Goal: Information Seeking & Learning: Learn about a topic

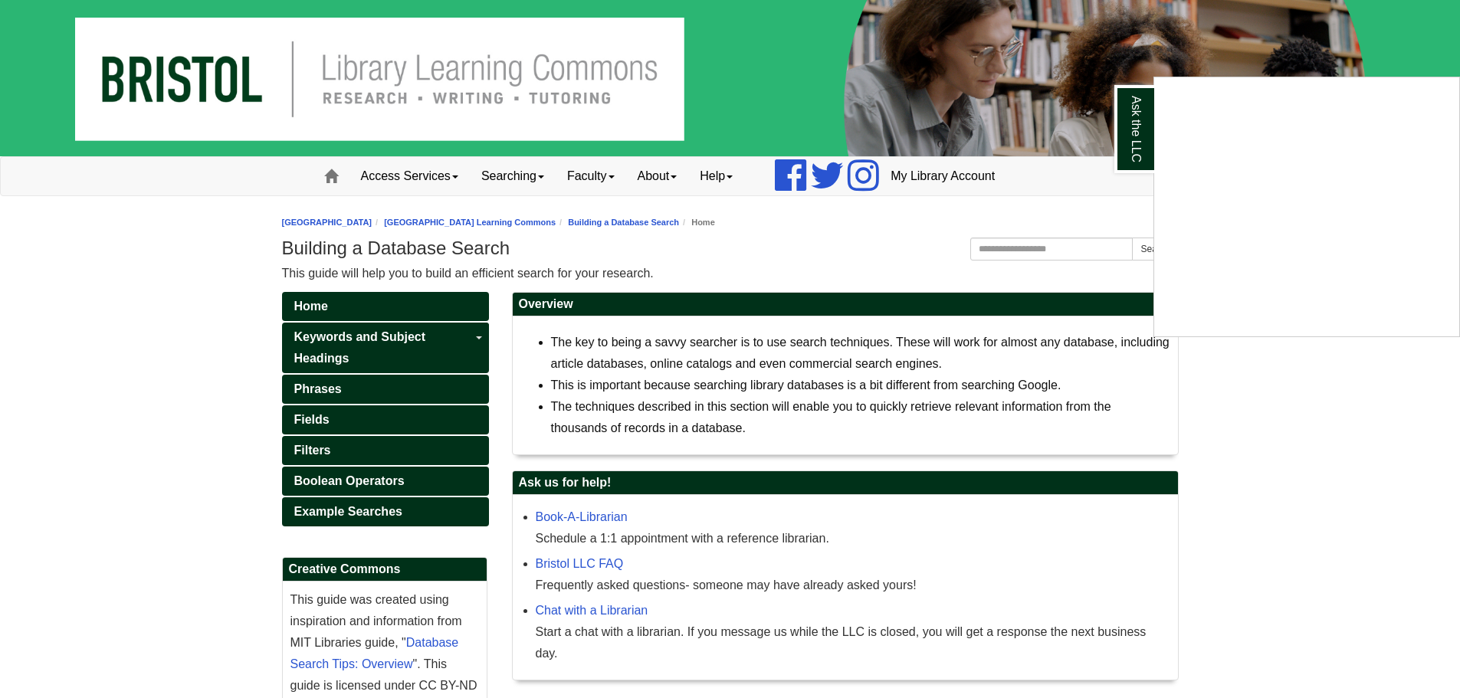
click at [1160, 370] on div "Ask the LLC" at bounding box center [730, 349] width 1460 height 698
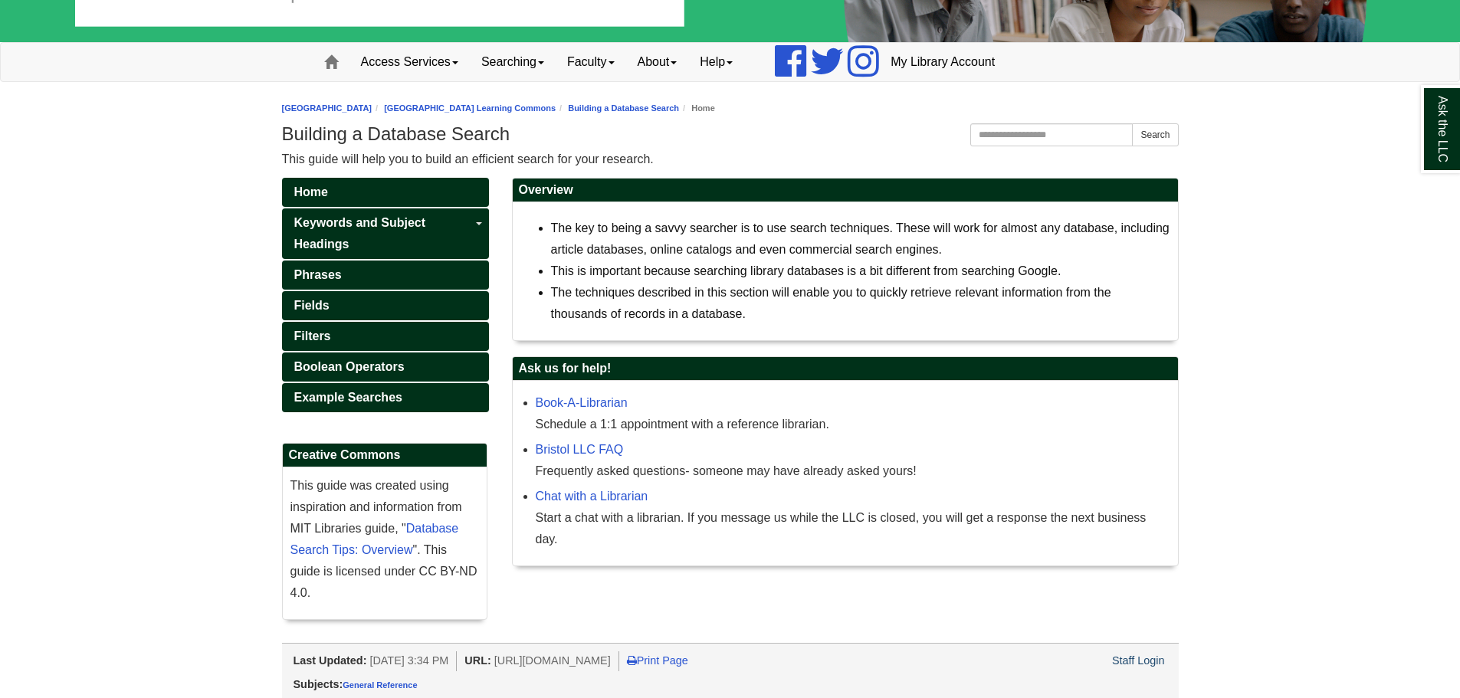
scroll to position [118, 0]
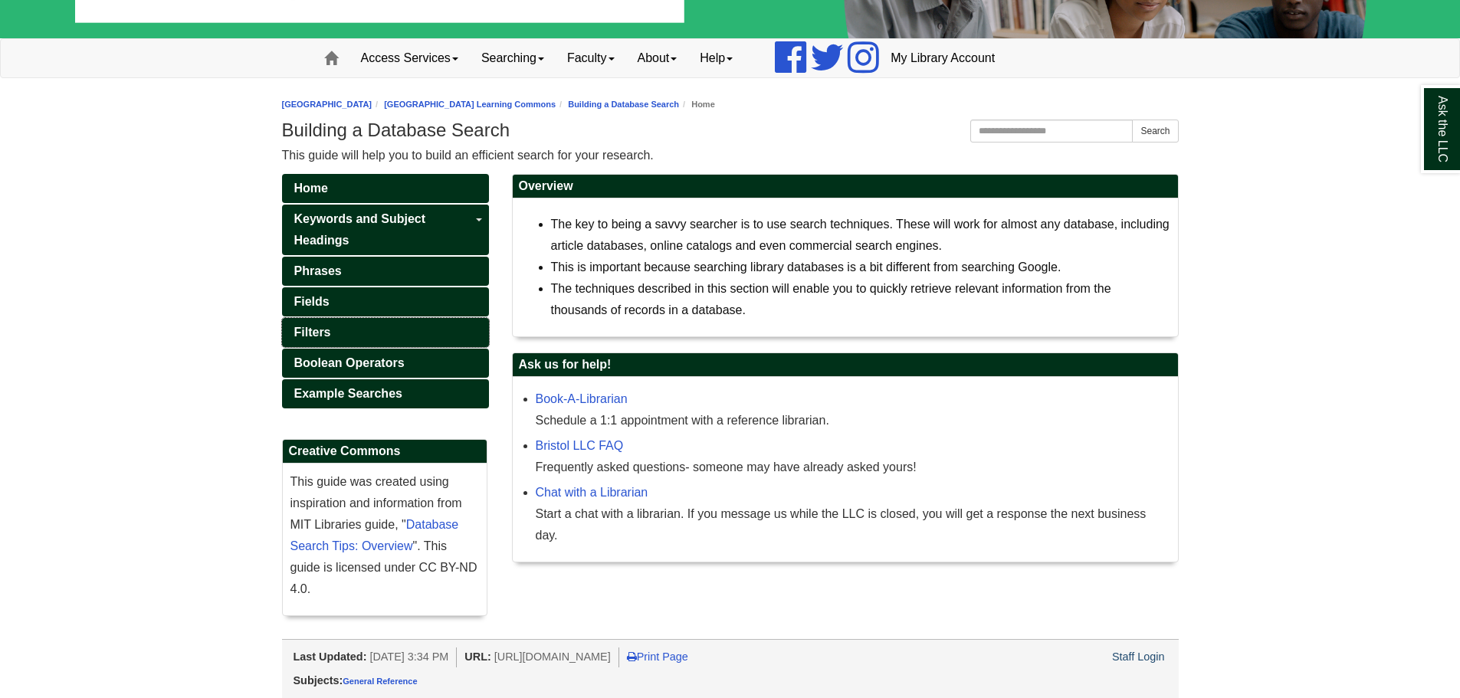
click at [376, 343] on link "Filters" at bounding box center [385, 332] width 207 height 29
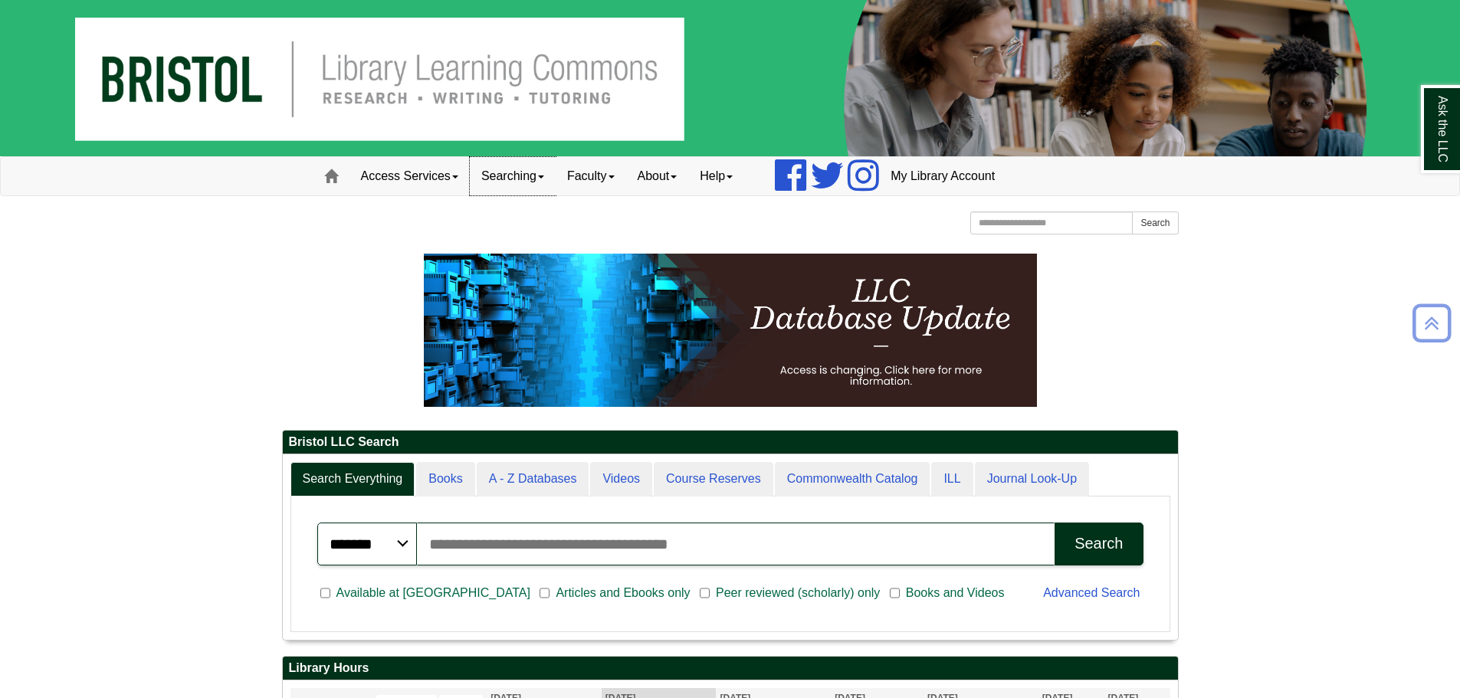
click at [503, 182] on link "Searching" at bounding box center [513, 176] width 86 height 38
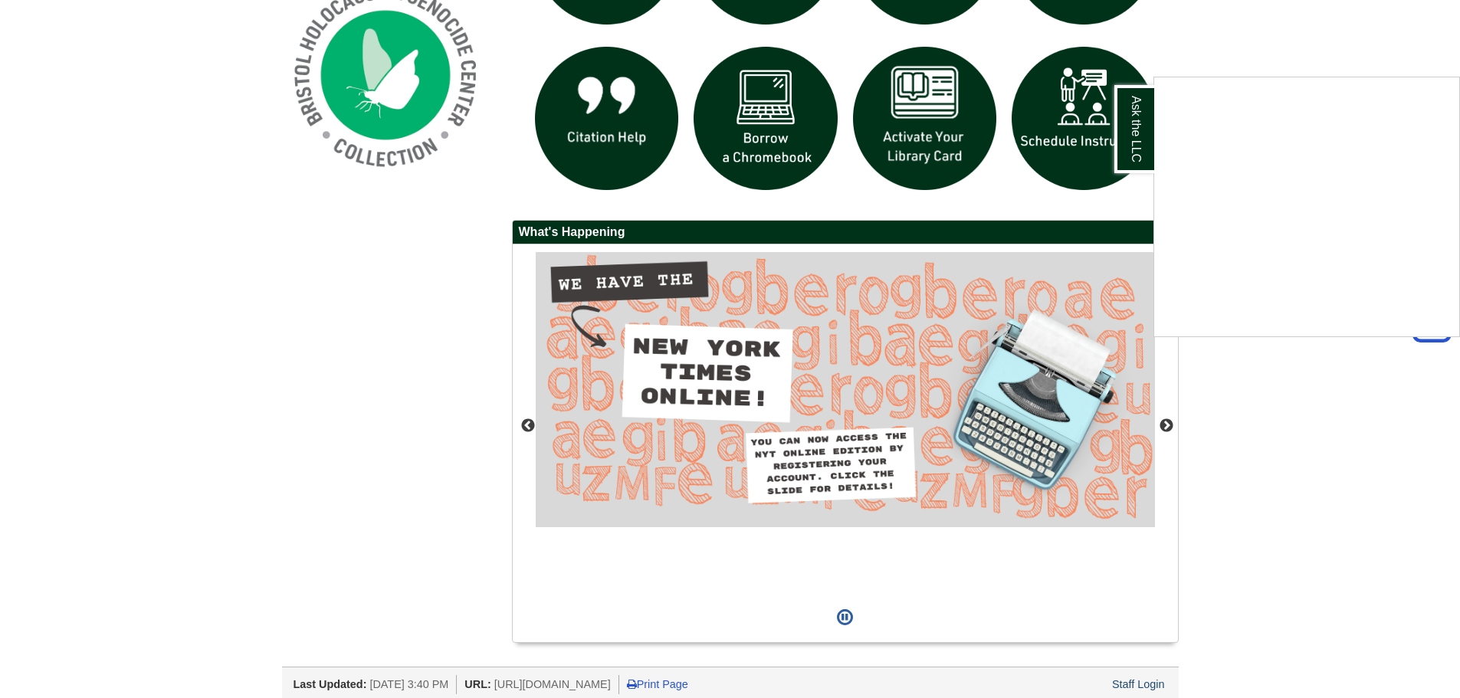
scroll to position [1261, 0]
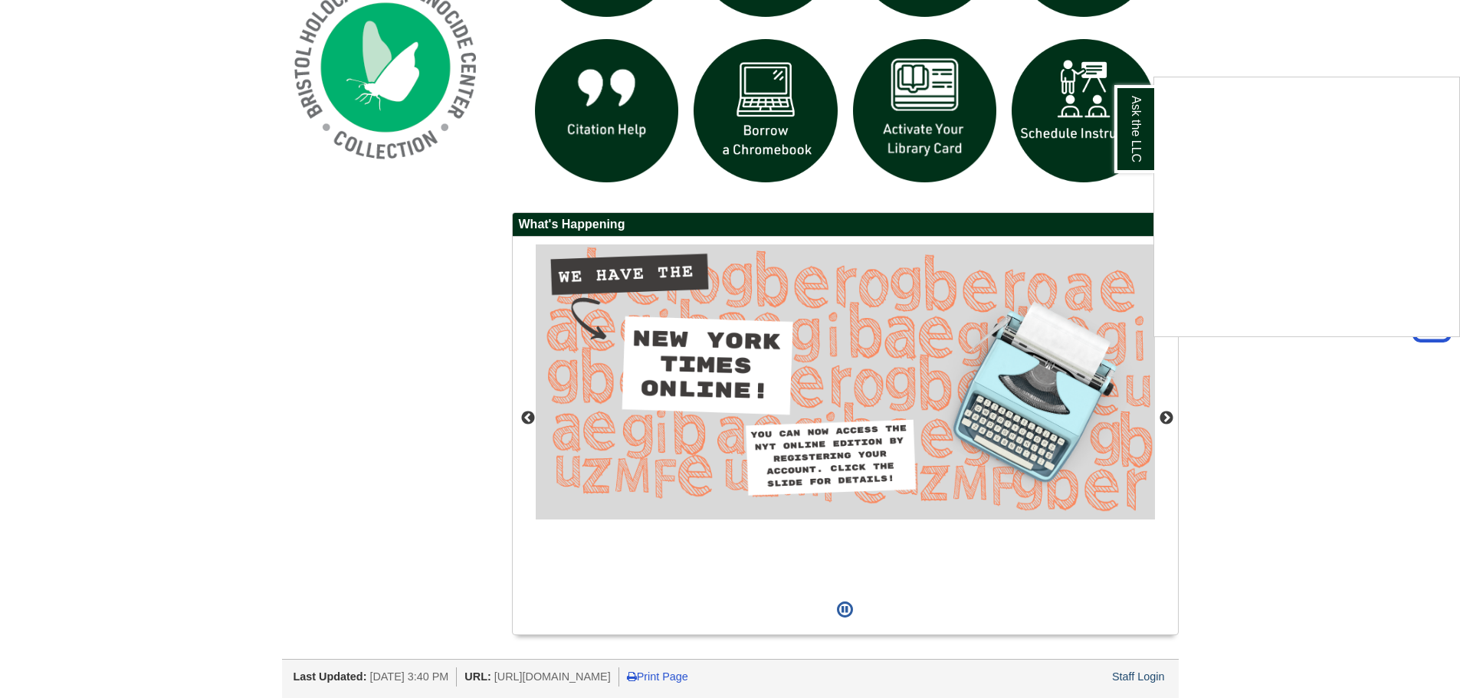
click at [1143, 664] on div "Ask the LLC" at bounding box center [730, 349] width 1460 height 698
click at [1143, 669] on div "Staff Login" at bounding box center [1138, 677] width 57 height 19
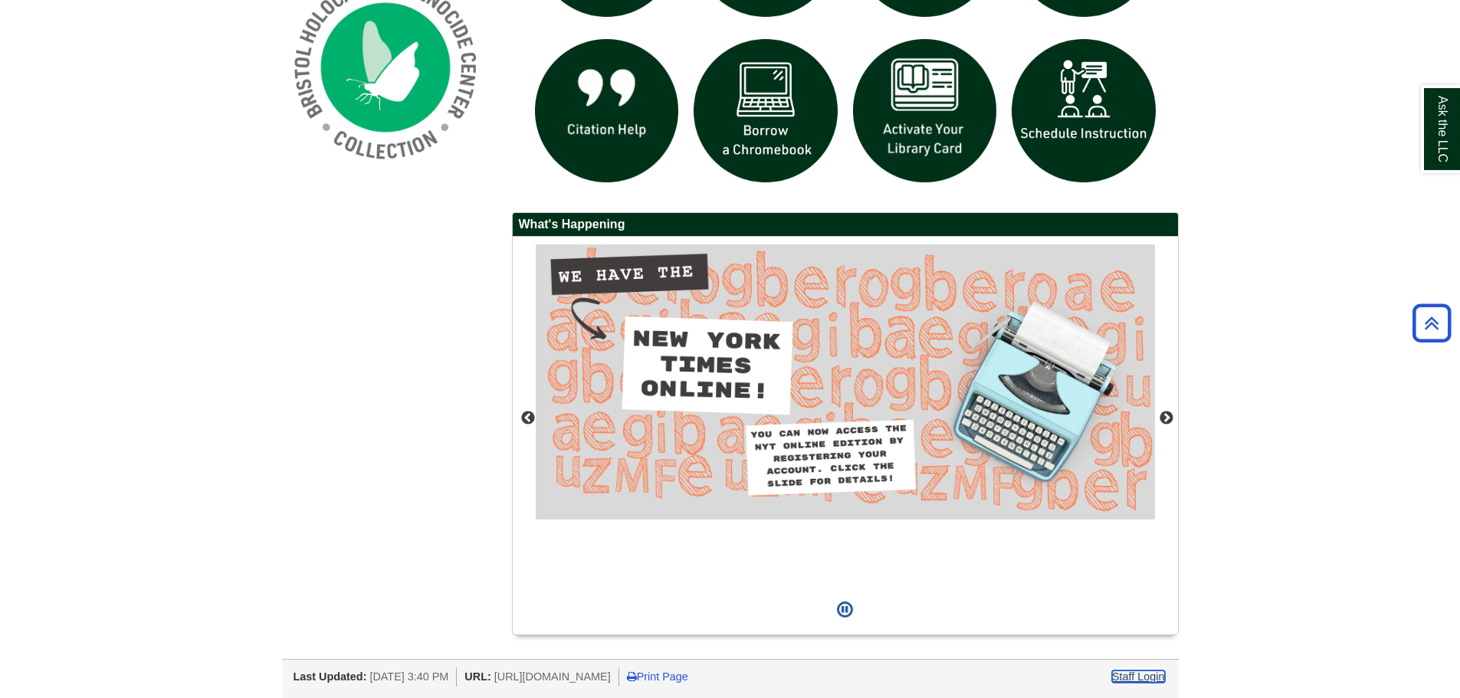
click at [1144, 673] on link "Staff Login" at bounding box center [1138, 677] width 53 height 12
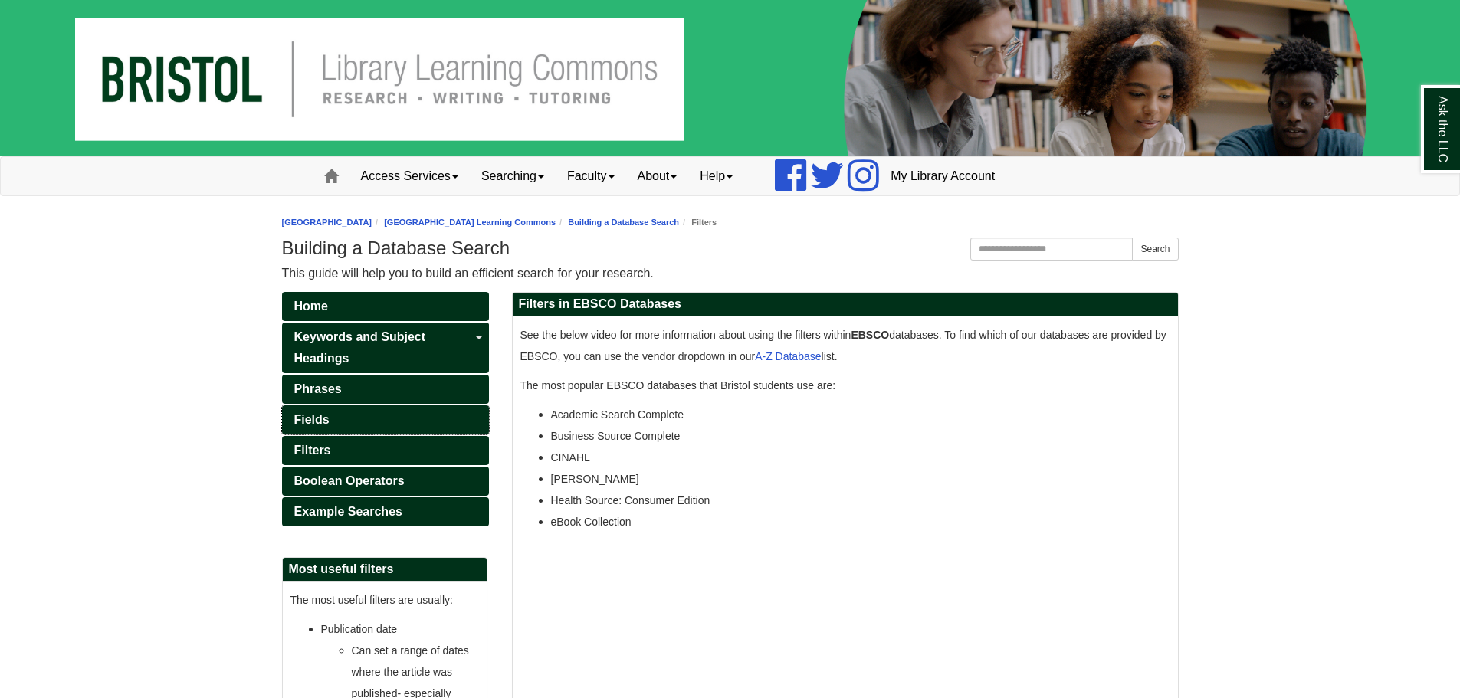
click at [359, 422] on link "Fields" at bounding box center [385, 419] width 207 height 29
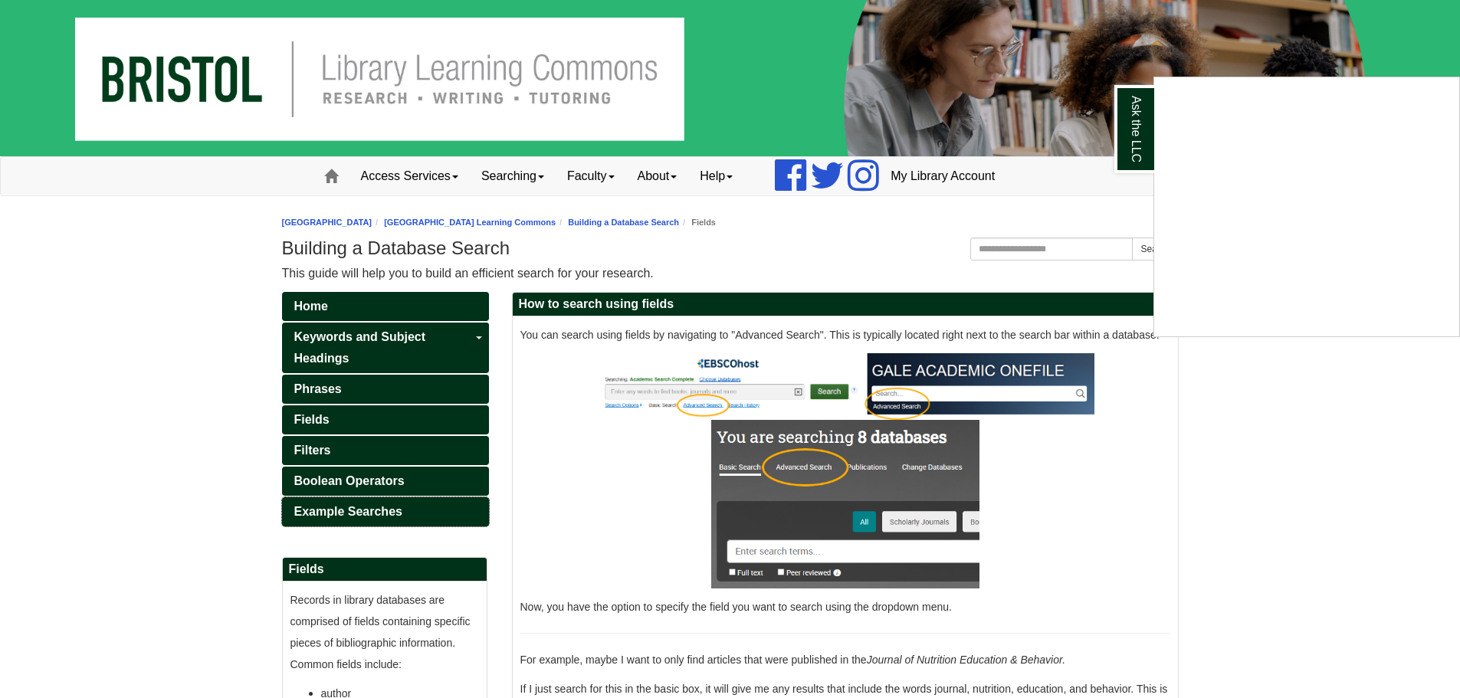
drag, startPoint x: 395, startPoint y: 509, endPoint x: 375, endPoint y: 512, distance: 20.9
click at [395, 509] on div "Ask the LLC" at bounding box center [730, 349] width 1460 height 698
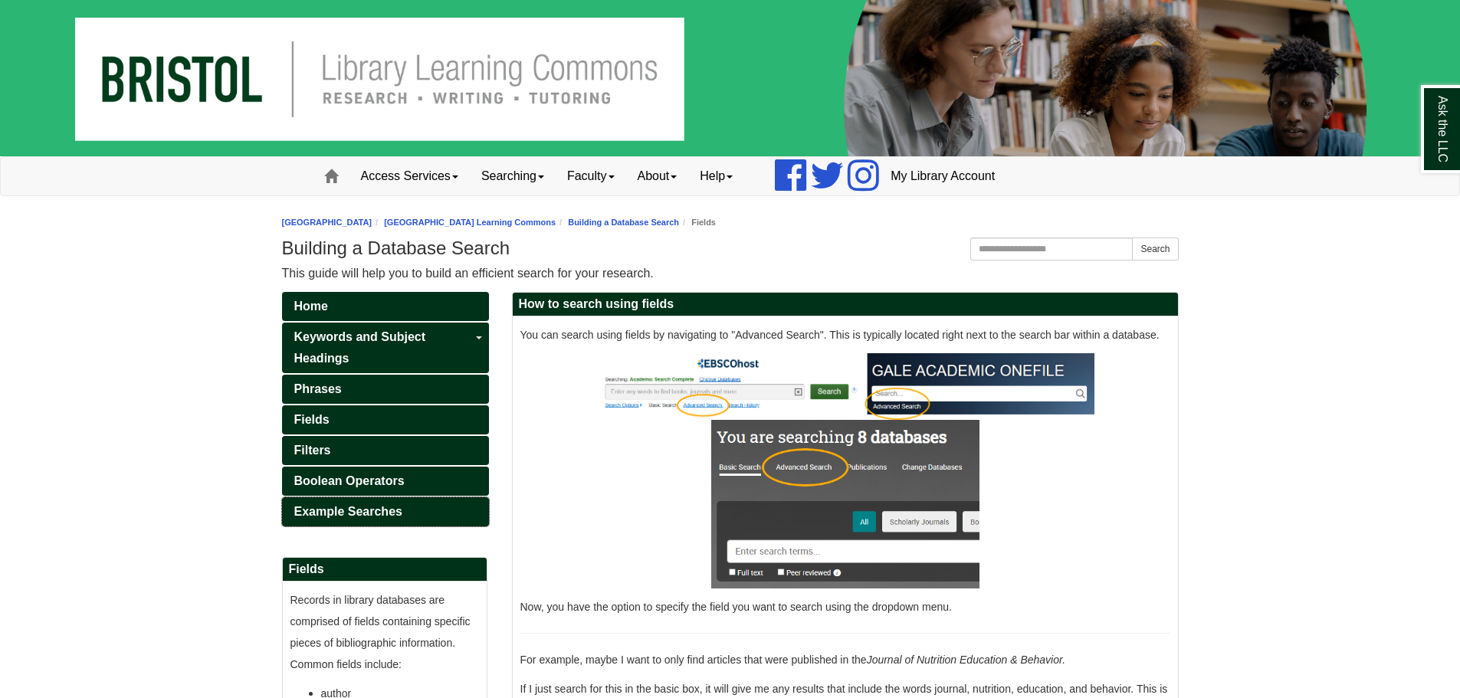
click at [375, 512] on span "Example Searches" at bounding box center [348, 511] width 108 height 13
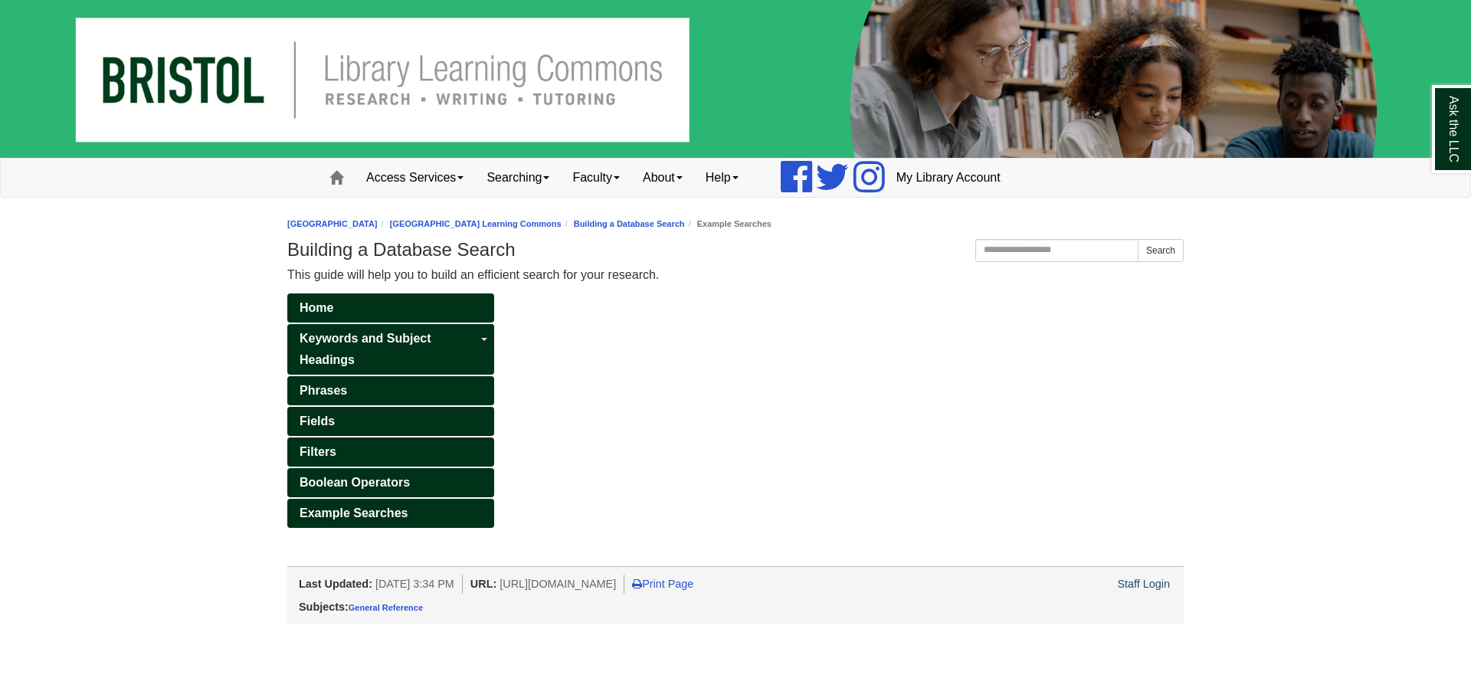
click at [713, 456] on div "Home Keywords and Subject Headings Toggle Dropdown Subject Headings Phrases Fie…" at bounding box center [736, 430] width 920 height 273
click at [445, 474] on link "Boolean Operators" at bounding box center [390, 482] width 207 height 29
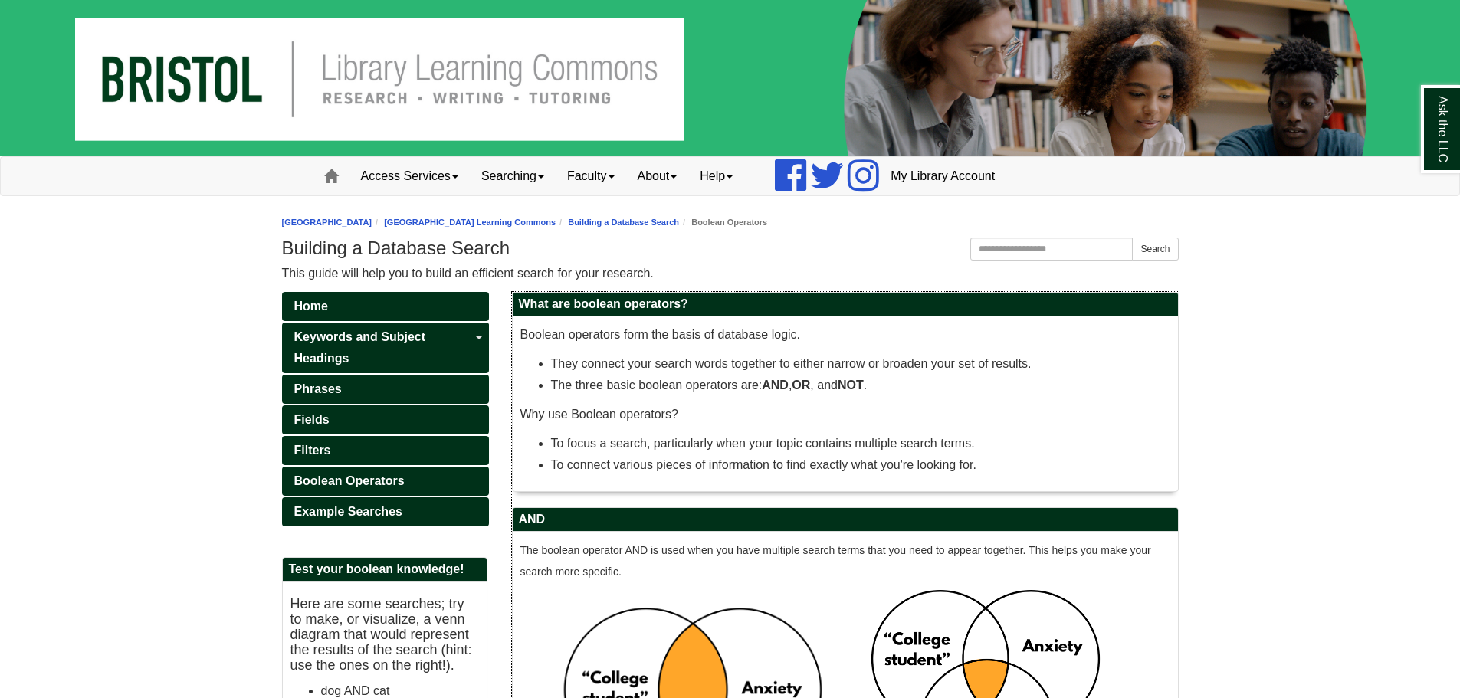
click at [528, 523] on h2 "AND" at bounding box center [845, 520] width 665 height 24
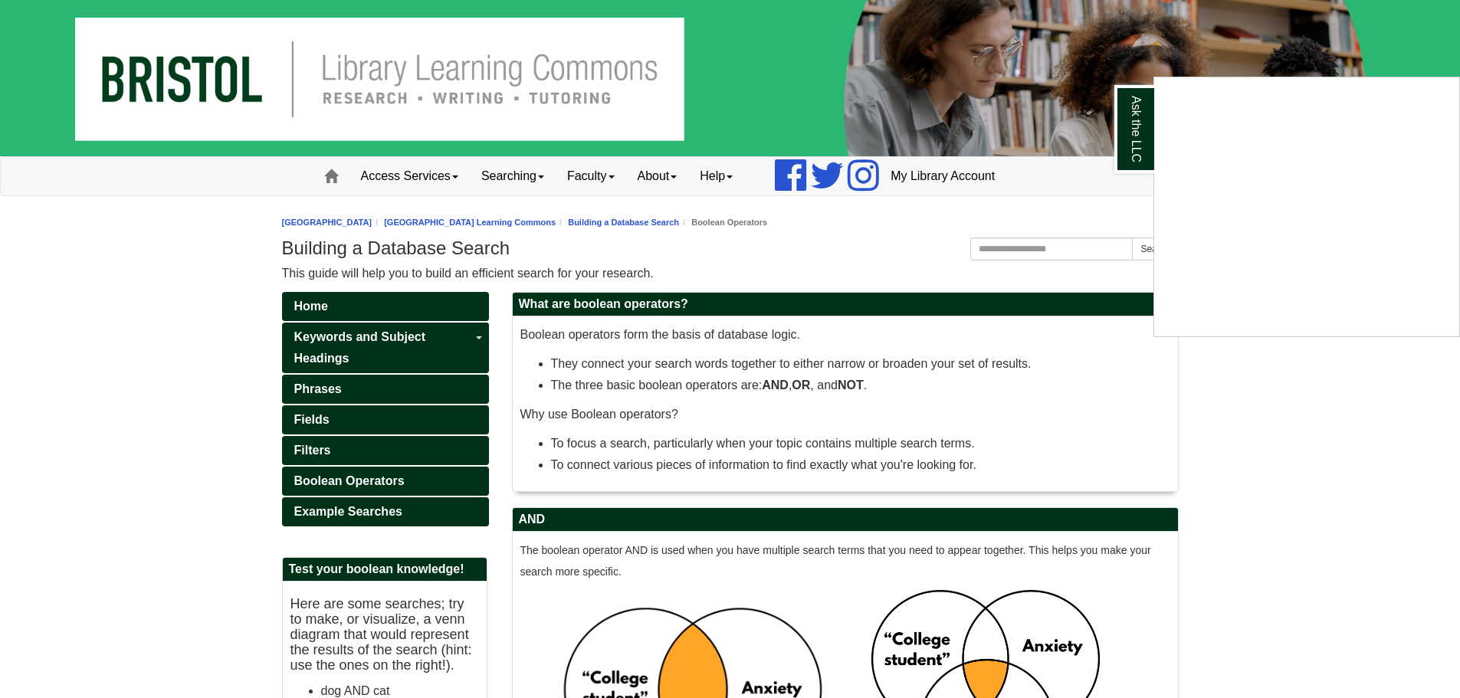
click at [520, 480] on div "Ask the LLC" at bounding box center [730, 349] width 1460 height 698
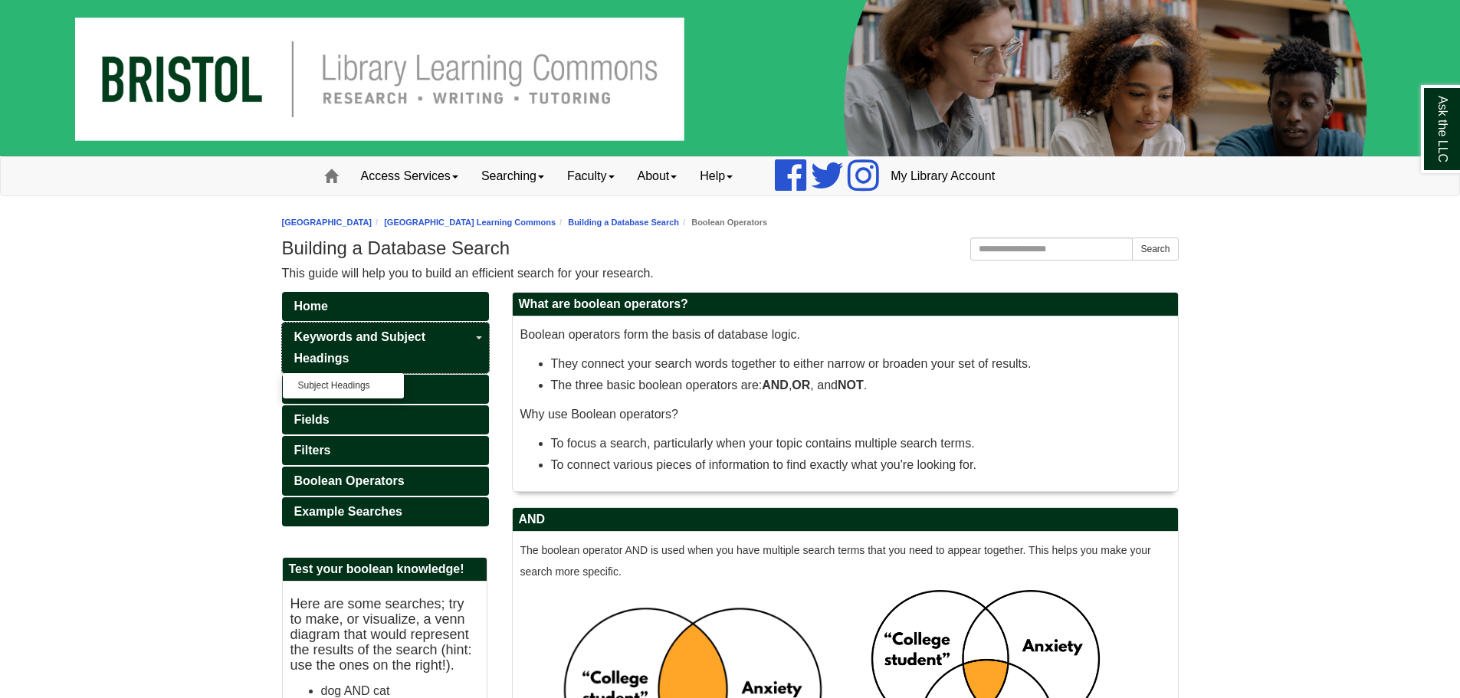
click at [364, 355] on link "Keywords and Subject Headings" at bounding box center [385, 348] width 207 height 51
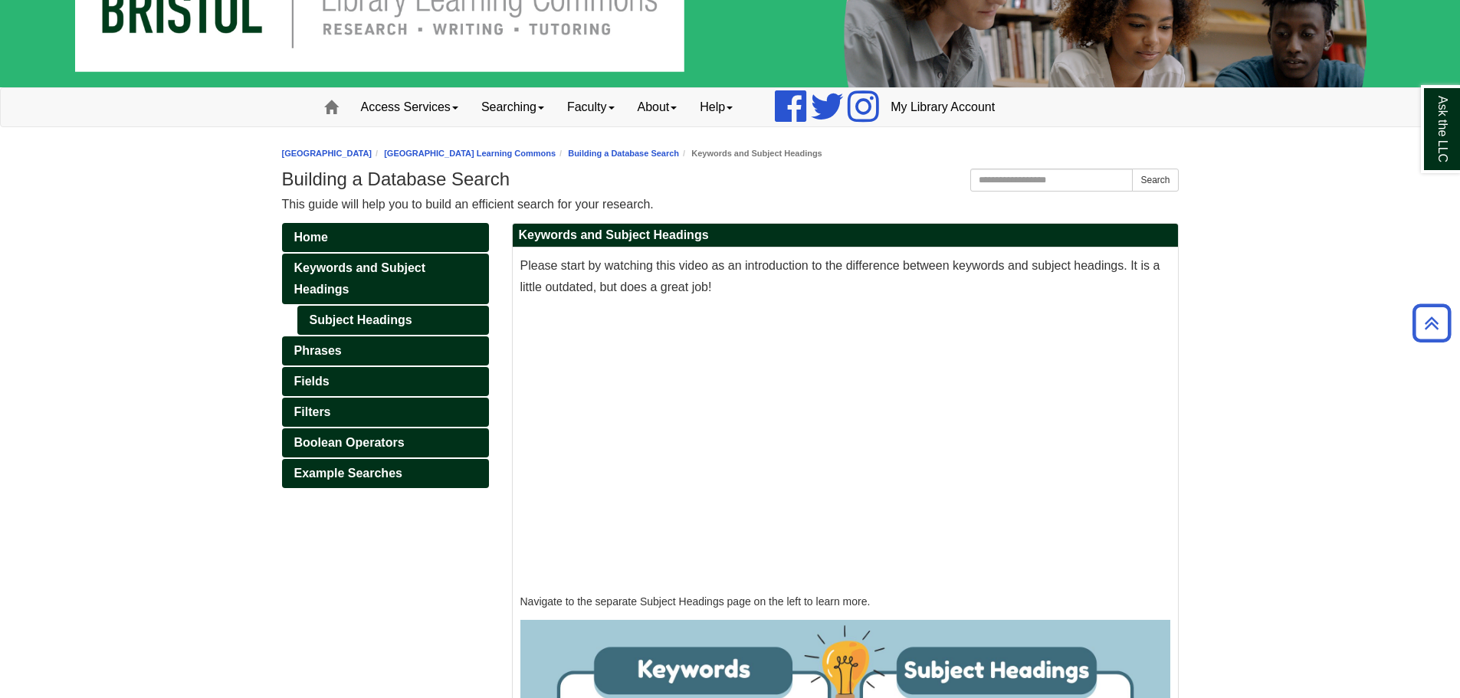
scroll to position [64, 0]
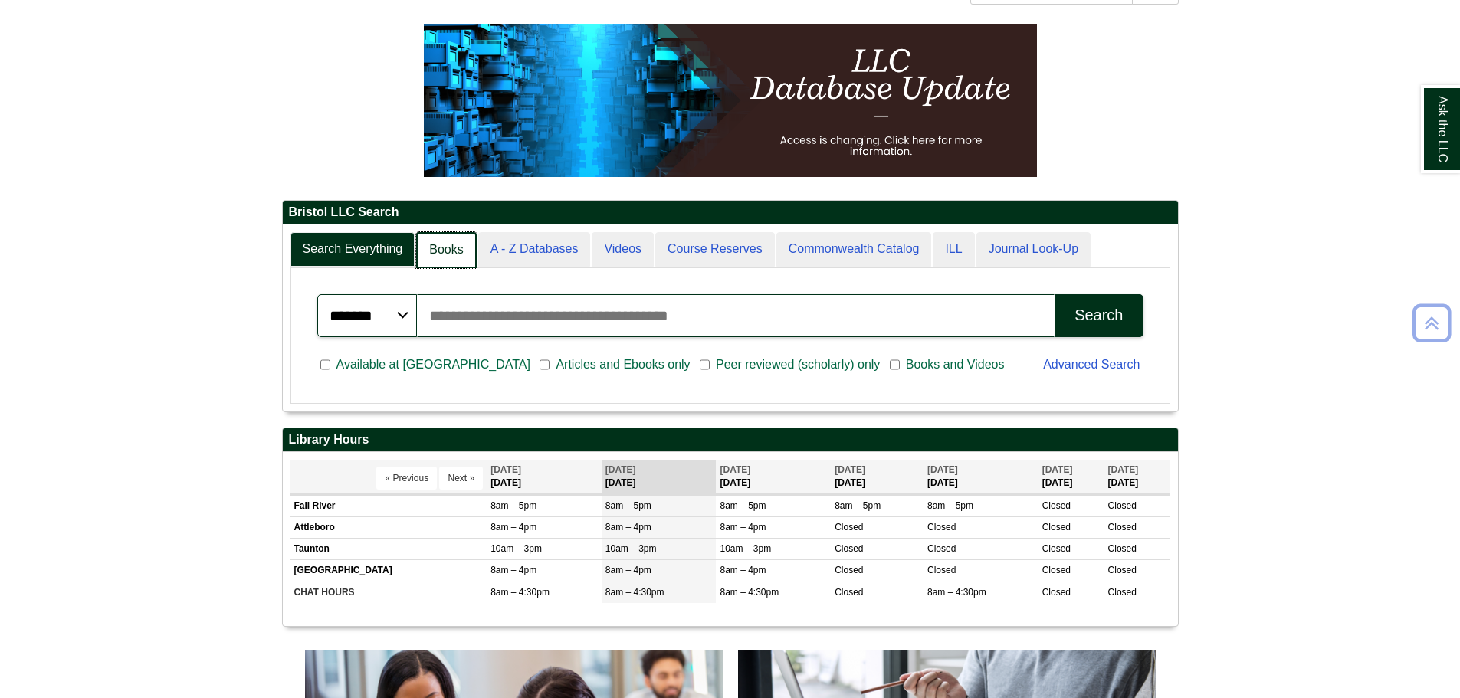
click at [464, 254] on link "Books" at bounding box center [446, 250] width 60 height 36
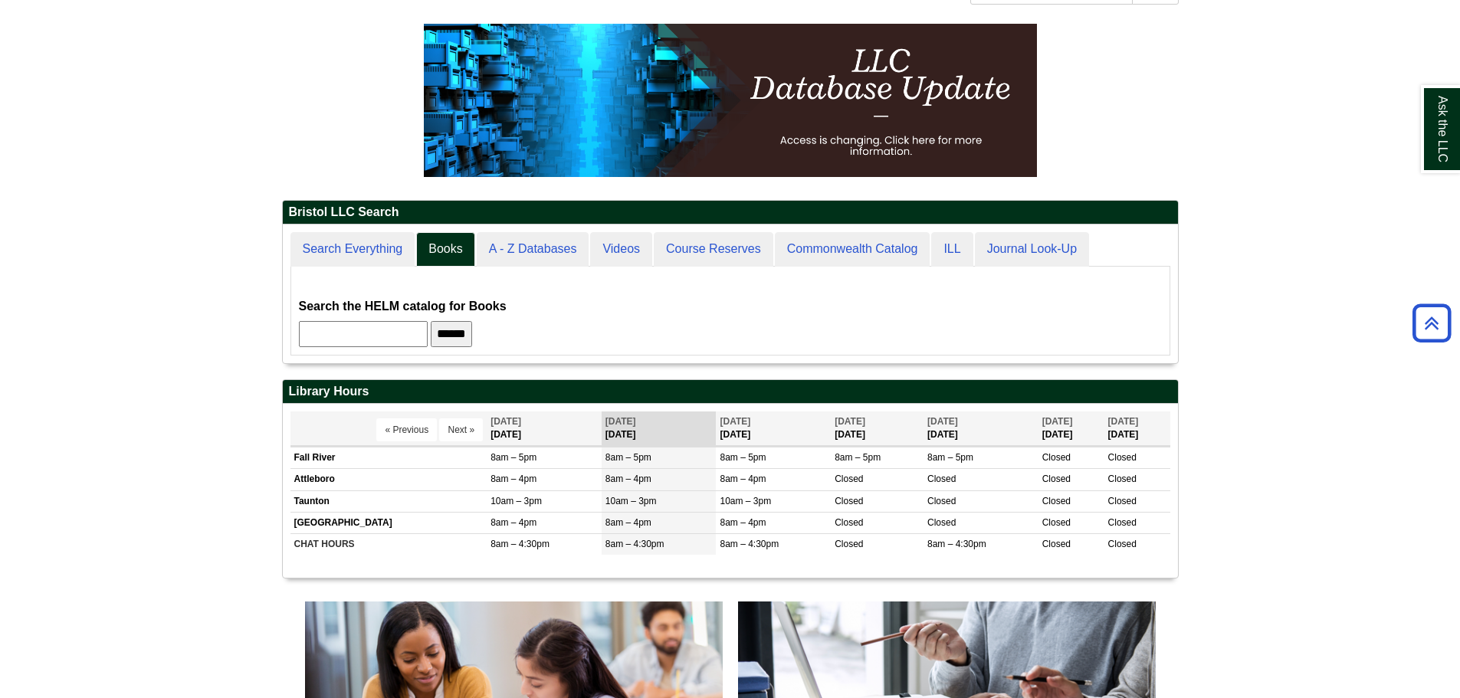
click at [472, 336] on input "******" at bounding box center [451, 334] width 41 height 26
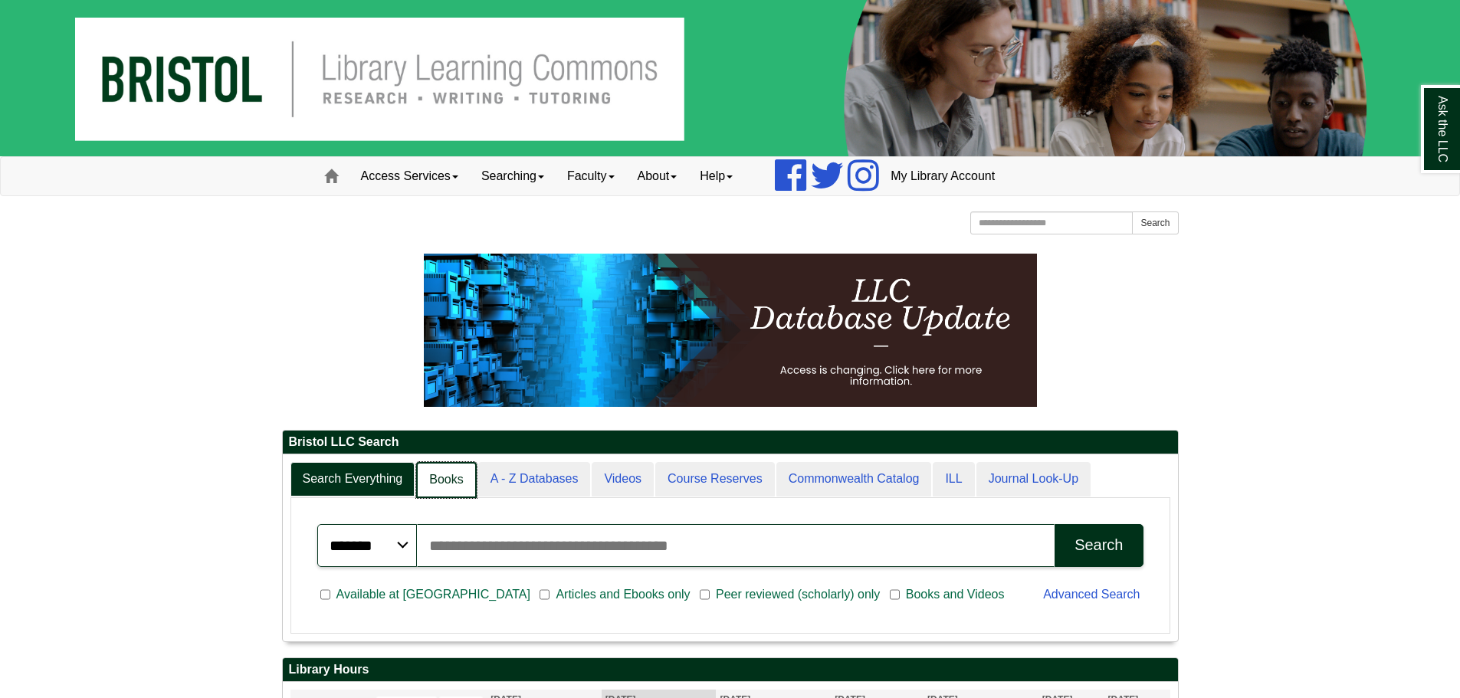
scroll to position [8, 8]
click at [448, 464] on link "Books" at bounding box center [446, 480] width 60 height 36
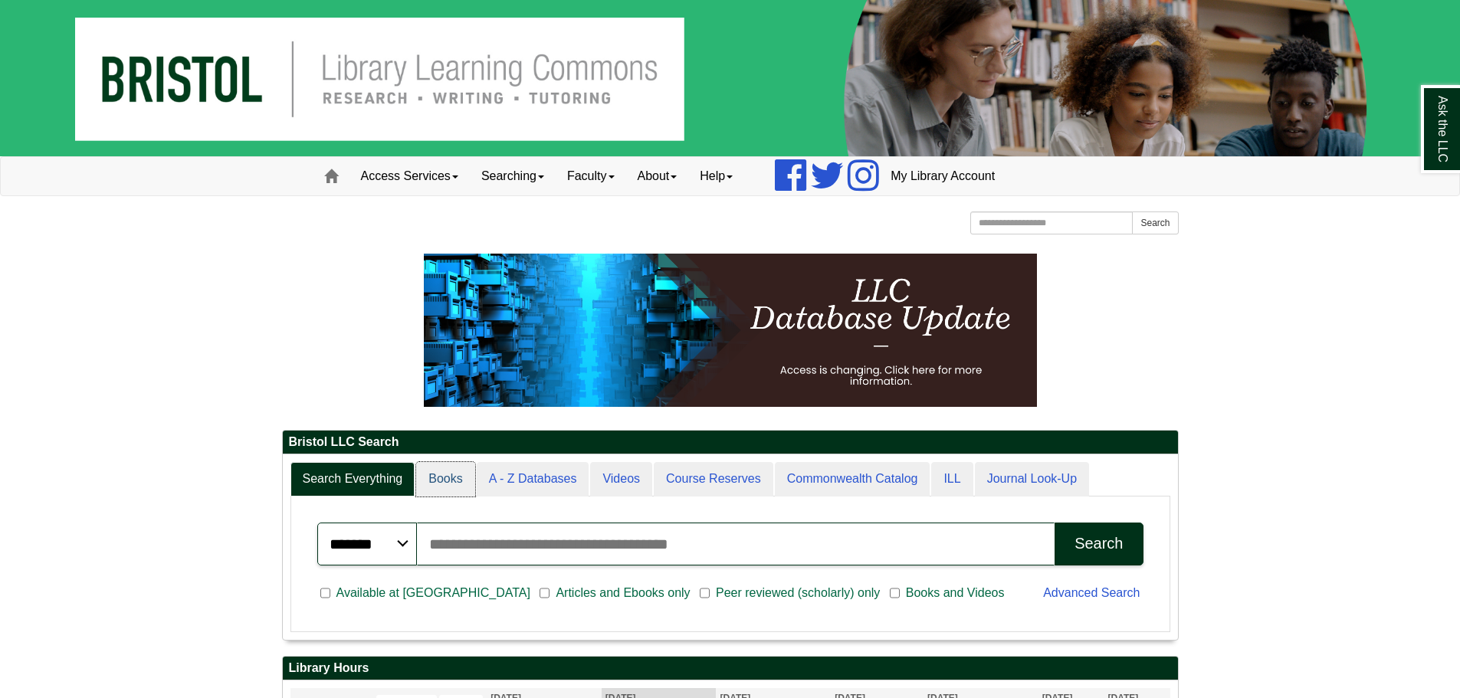
scroll to position [139, 895]
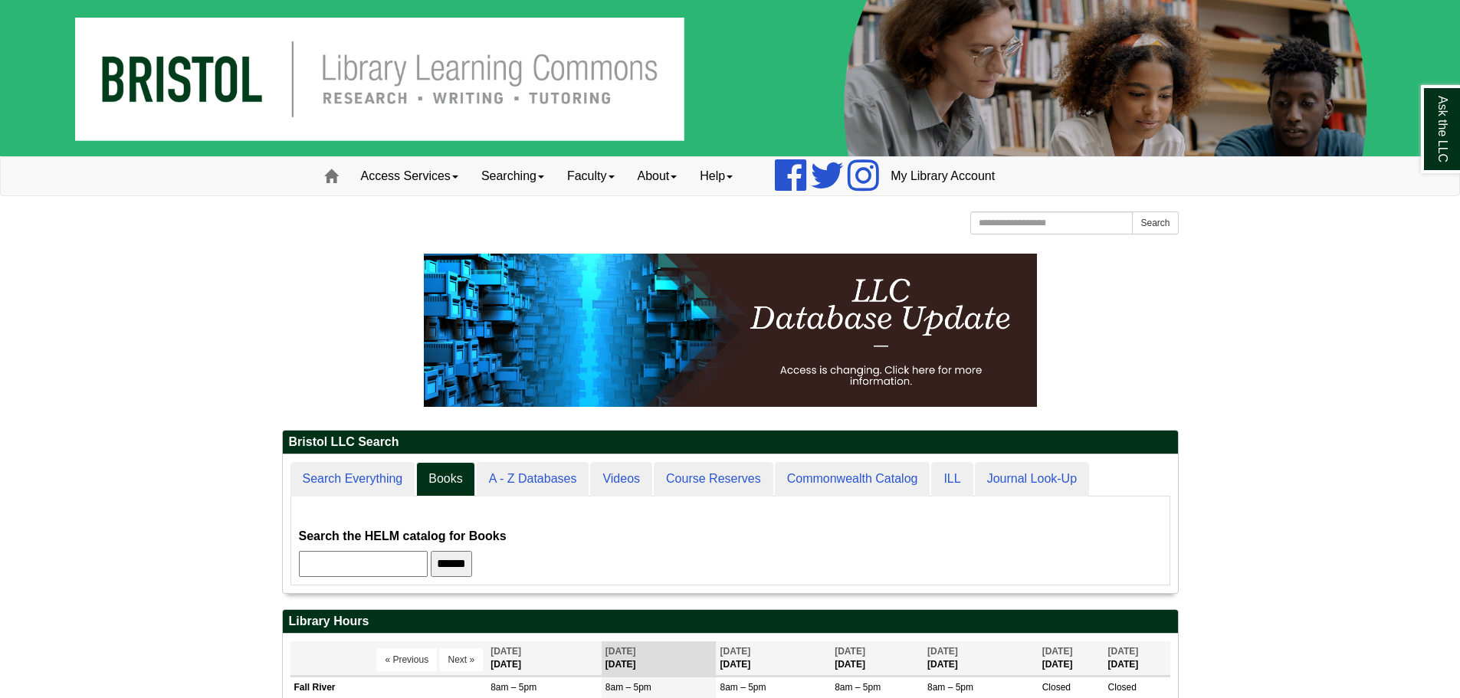
click at [546, 579] on div "******* ***** ****** Search articles, books, journals & more Search Available a…" at bounding box center [730, 541] width 880 height 89
click at [472, 573] on input "******" at bounding box center [451, 564] width 41 height 26
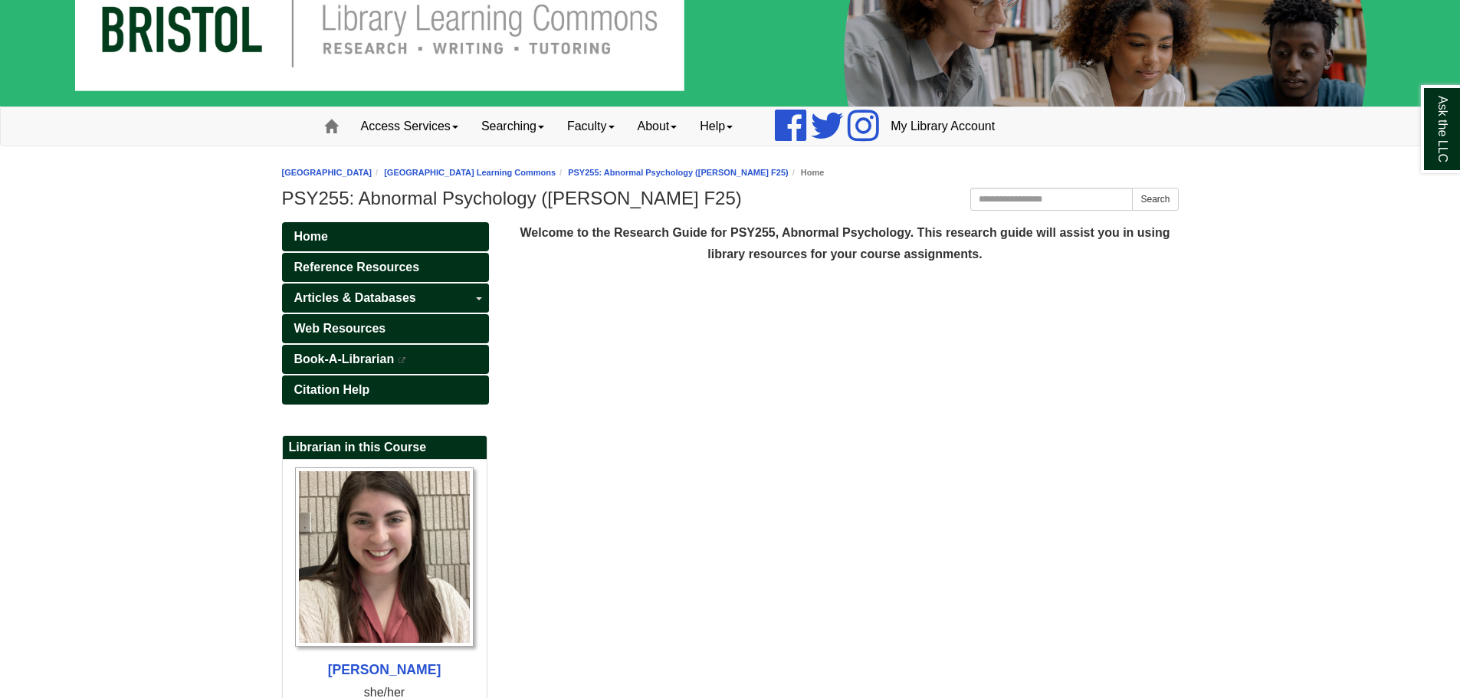
scroll to position [77, 0]
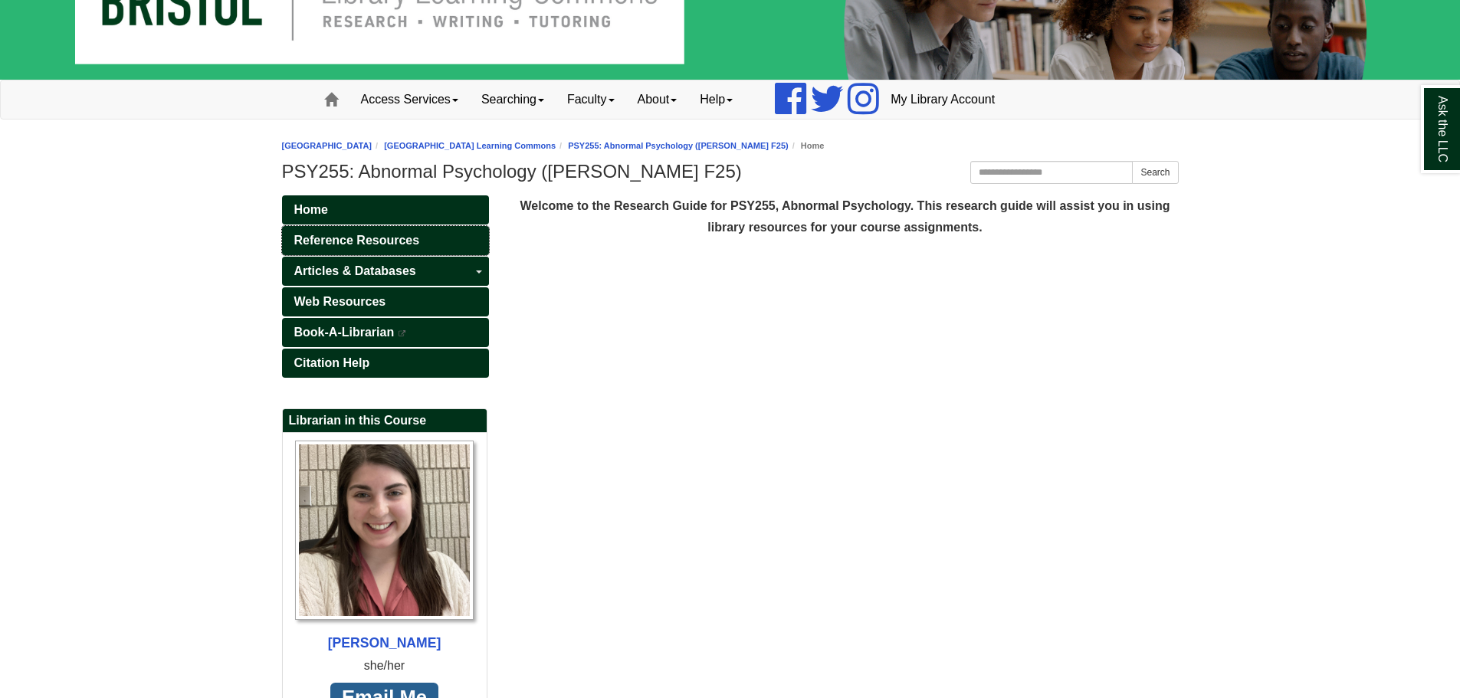
click at [431, 240] on link "Reference Resources" at bounding box center [385, 240] width 207 height 29
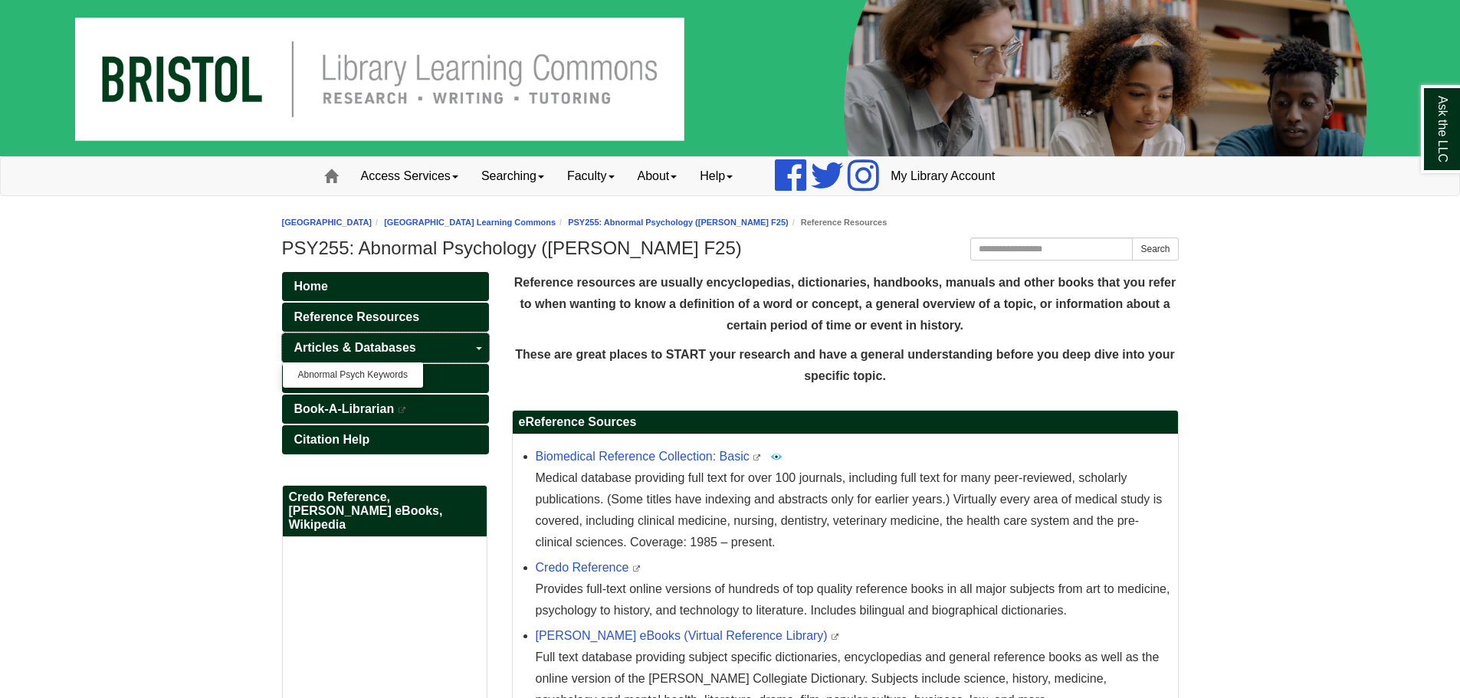
click at [416, 352] on link "Articles & Databases" at bounding box center [385, 347] width 207 height 29
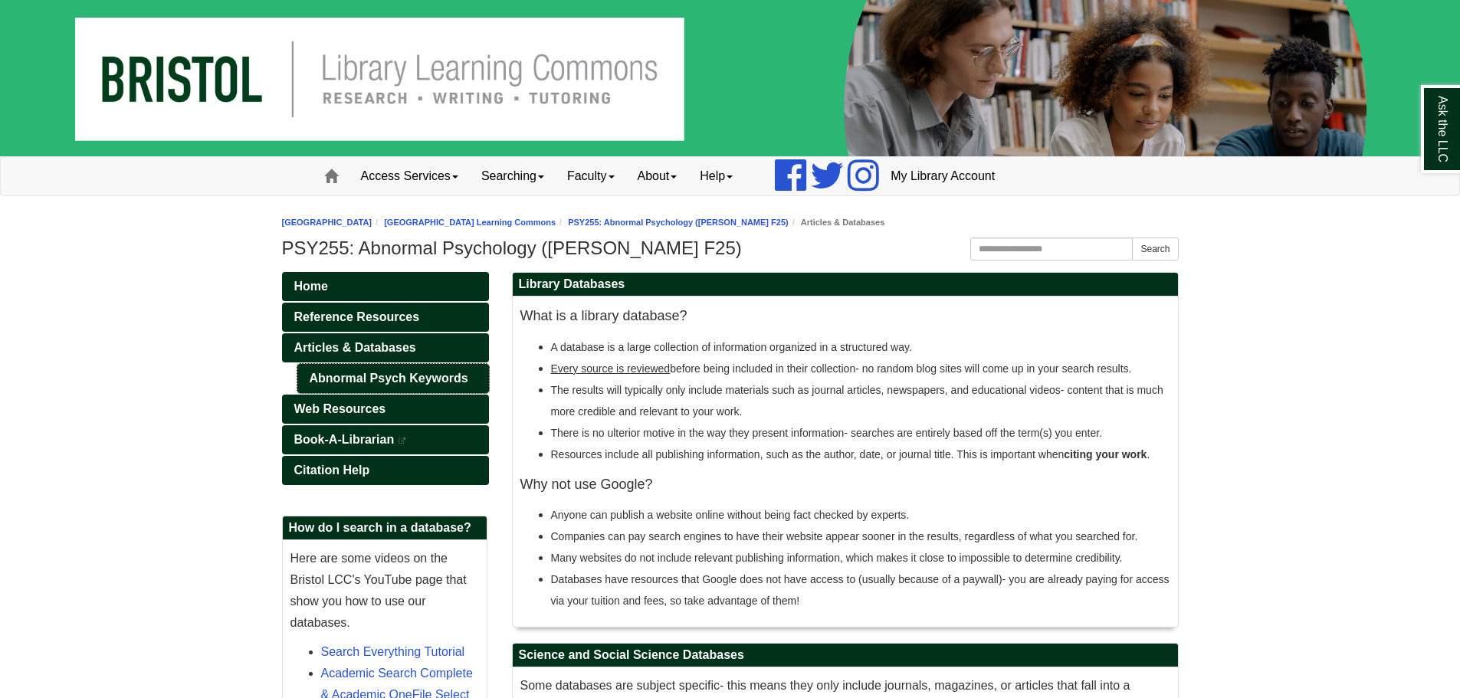
click at [393, 382] on link "Abnormal Psych Keywords" at bounding box center [393, 378] width 192 height 29
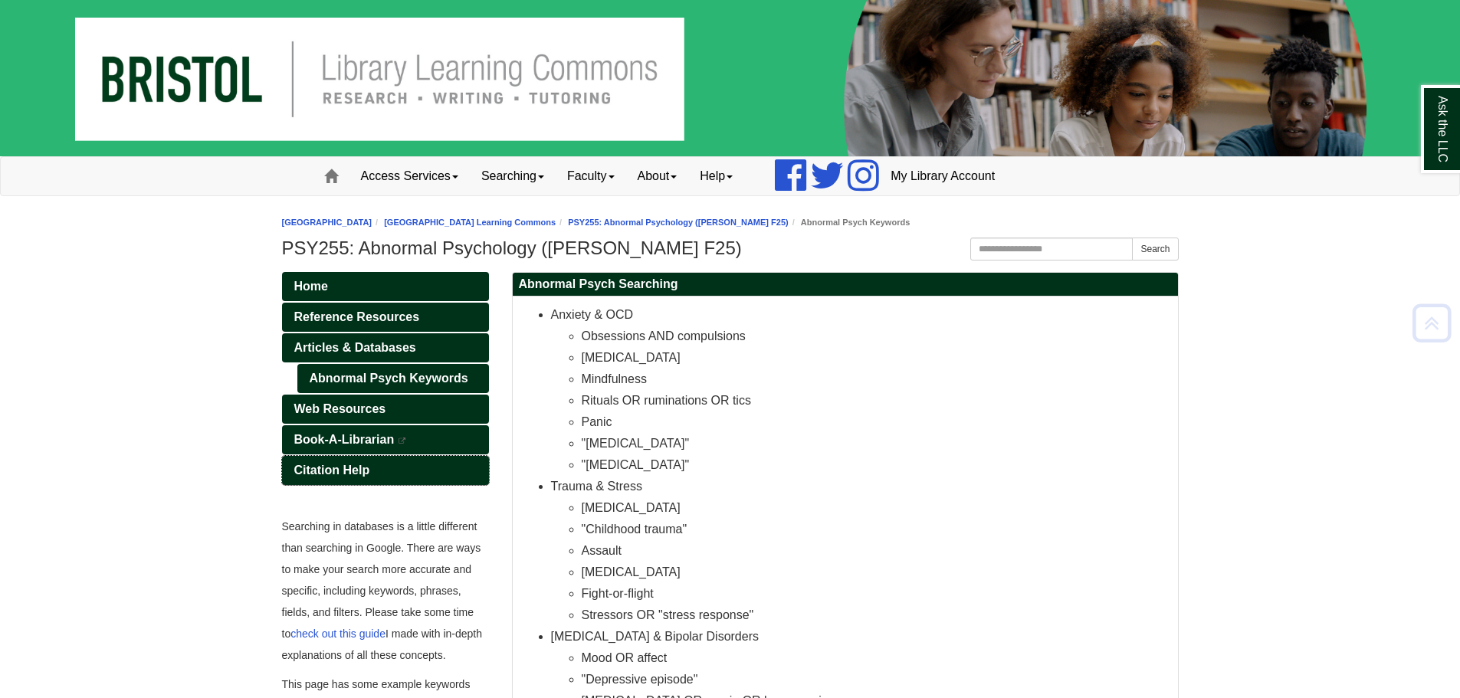
click at [396, 468] on link "Citation Help" at bounding box center [385, 470] width 207 height 29
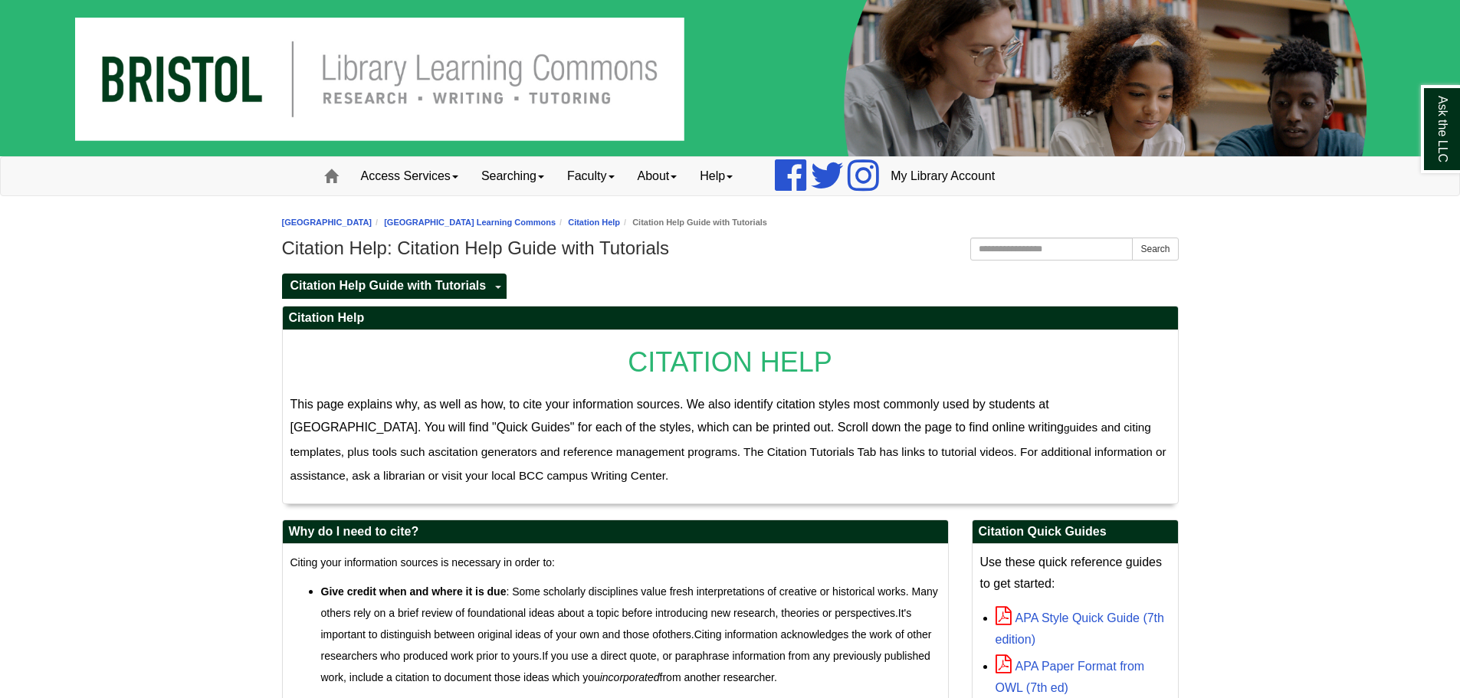
click at [556, 229] on li "[GEOGRAPHIC_DATA] Learning Commons" at bounding box center [464, 222] width 184 height 15
click at [556, 225] on link "[GEOGRAPHIC_DATA] Learning Commons" at bounding box center [470, 222] width 172 height 9
